Goal: Task Accomplishment & Management: Complete application form

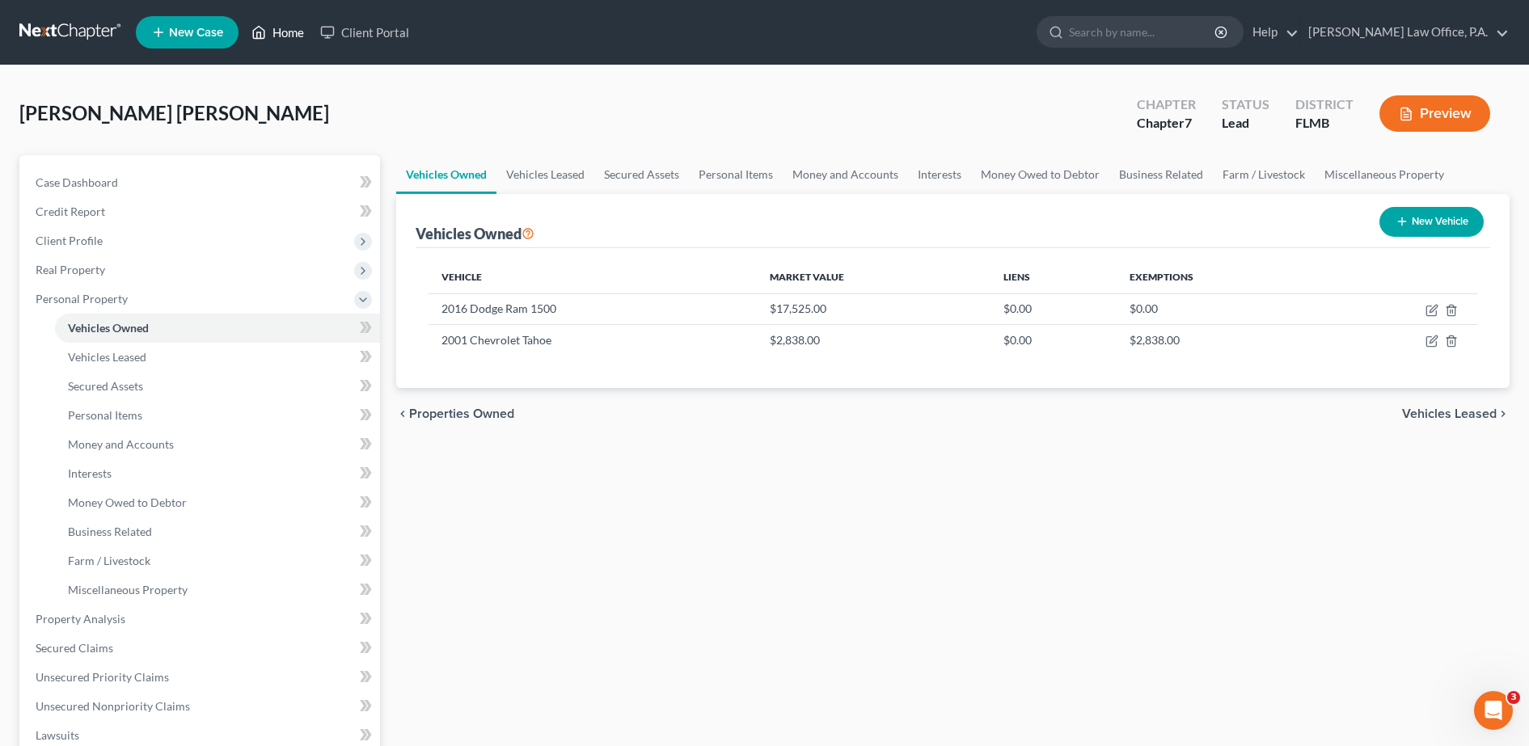
click at [290, 28] on link "Home" at bounding box center [277, 32] width 69 height 29
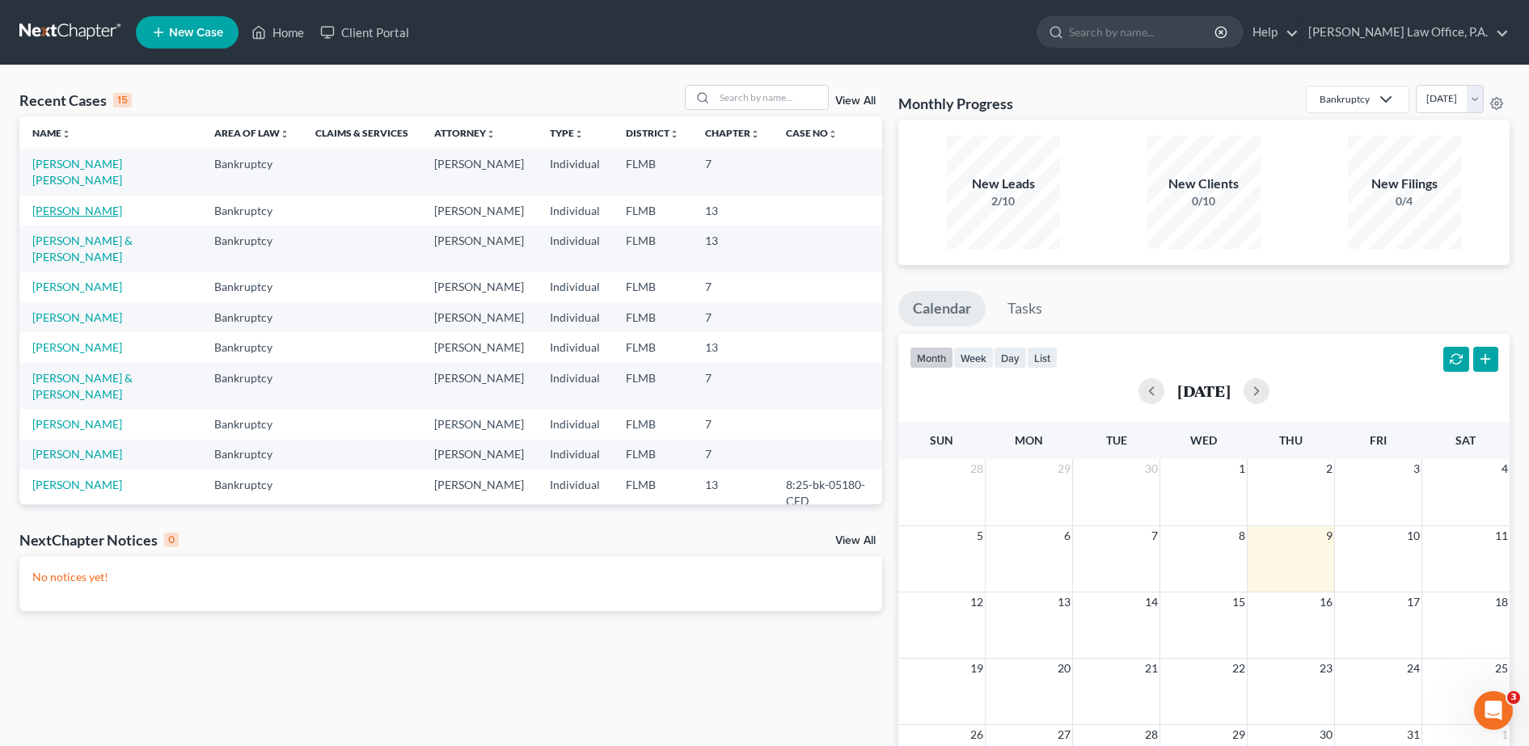
click at [62, 217] on link "[PERSON_NAME]" at bounding box center [77, 211] width 90 height 14
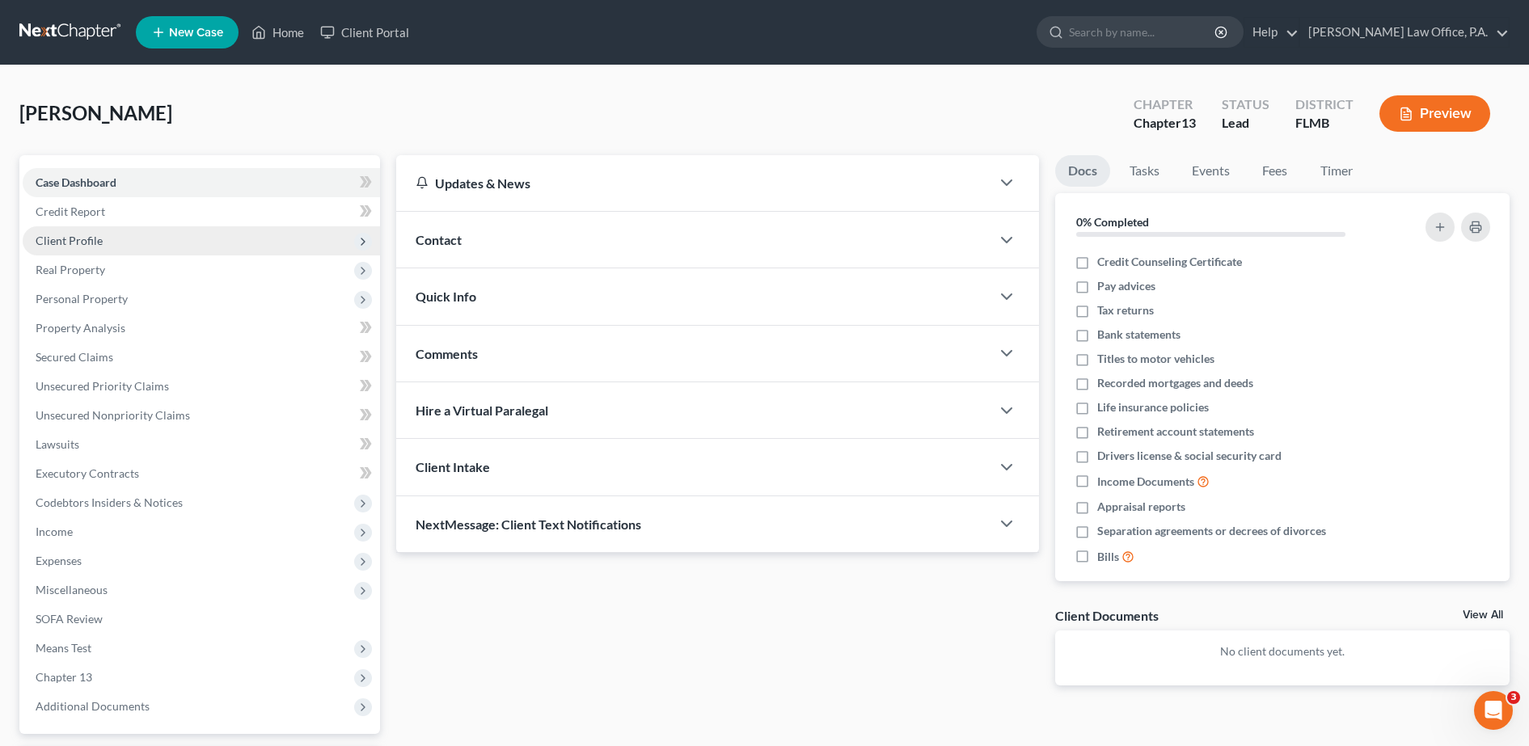
click at [82, 245] on span "Client Profile" at bounding box center [69, 241] width 67 height 14
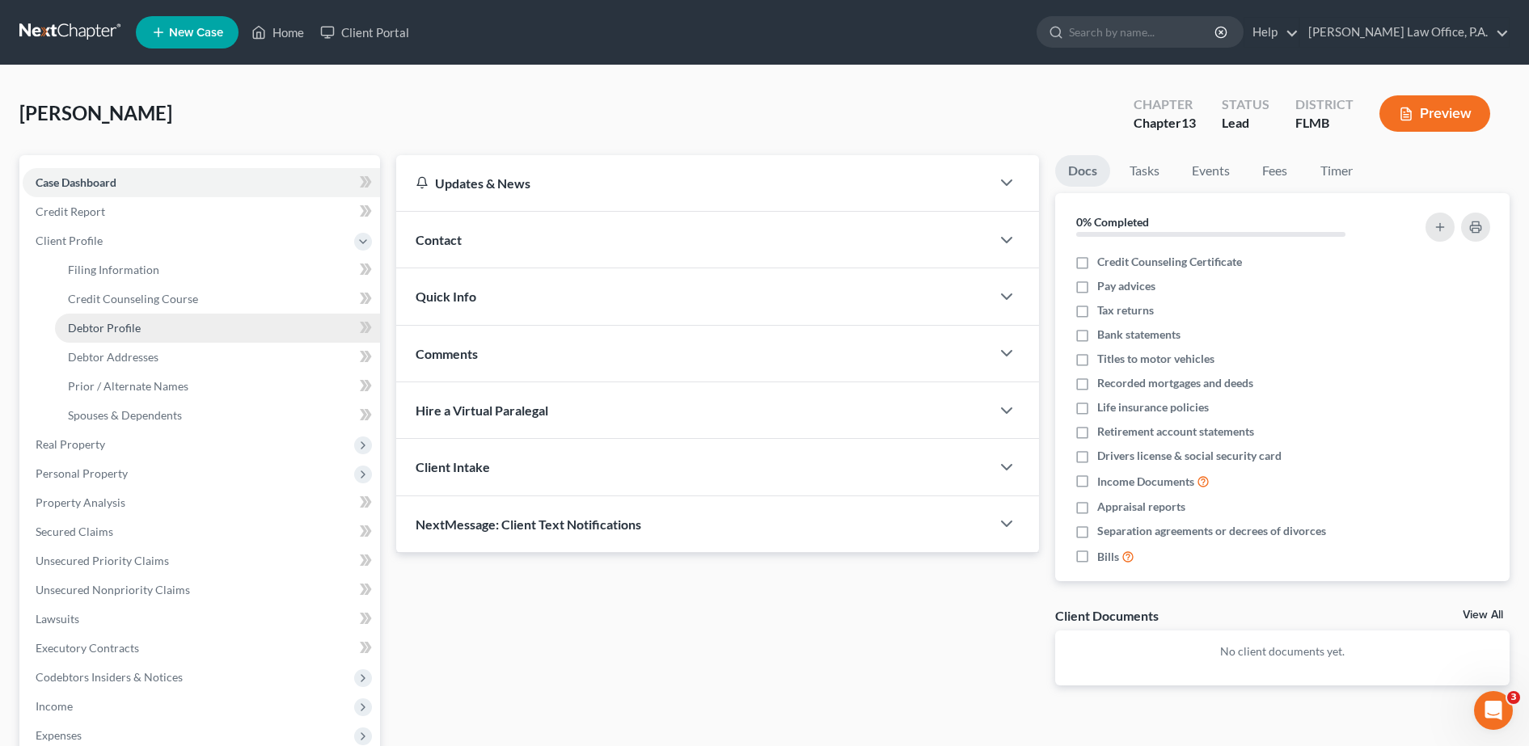
click at [116, 332] on span "Debtor Profile" at bounding box center [104, 328] width 73 height 14
select select "4"
select select "1"
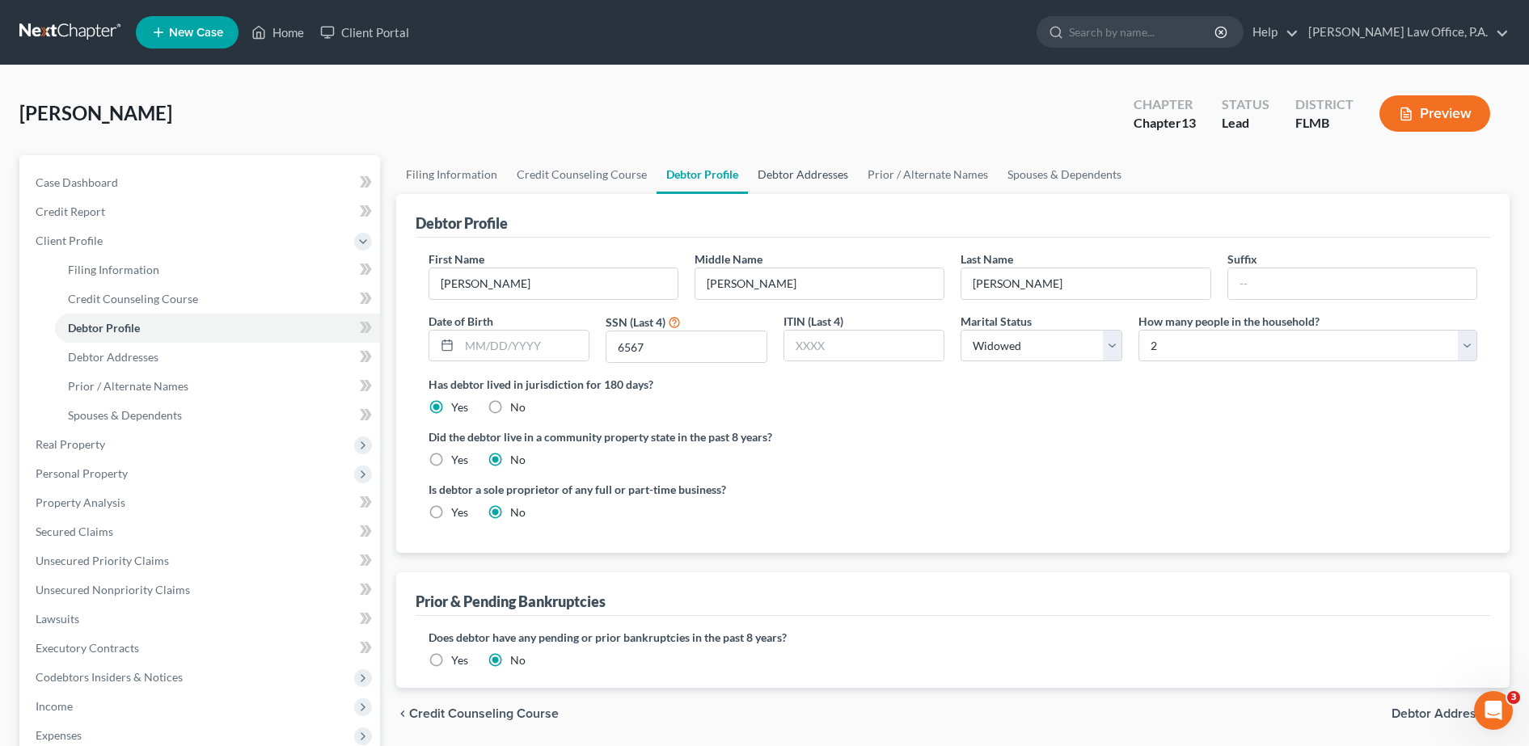
click at [821, 165] on link "Debtor Addresses" at bounding box center [803, 174] width 110 height 39
